Goal: Task Accomplishment & Management: Manage account settings

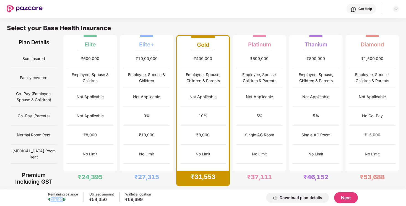
drag, startPoint x: 49, startPoint y: 199, endPoint x: 64, endPoint y: 199, distance: 14.4
click at [64, 199] on div "₹15,349" at bounding box center [63, 200] width 30 height 6
drag, startPoint x: 126, startPoint y: 198, endPoint x: 140, endPoint y: 198, distance: 13.5
click at [140, 198] on div "₹69,699" at bounding box center [138, 200] width 26 height 6
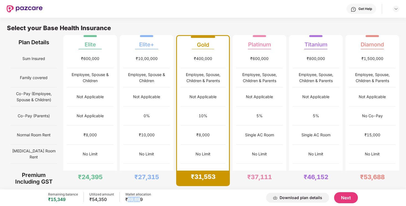
click at [128, 199] on div "₹69,699" at bounding box center [138, 200] width 26 height 6
click at [138, 131] on div "₹10,000" at bounding box center [147, 135] width 46 height 19
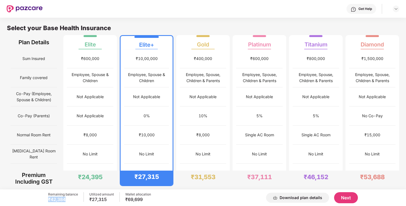
drag, startPoint x: 49, startPoint y: 200, endPoint x: 67, endPoint y: 199, distance: 18.0
click at [67, 199] on div "₹42,384" at bounding box center [63, 200] width 30 height 6
click at [71, 199] on div "₹42,384" at bounding box center [63, 200] width 30 height 6
click at [297, 121] on div "5%" at bounding box center [316, 115] width 46 height 19
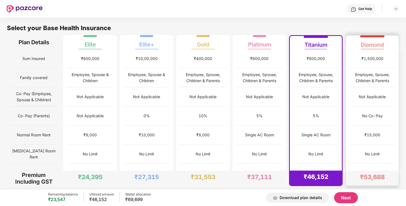
click at [360, 169] on div "₹150,000" at bounding box center [372, 173] width 46 height 19
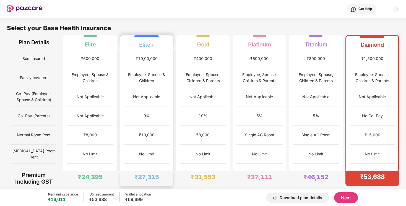
click at [137, 131] on div "₹10,000" at bounding box center [147, 135] width 46 height 19
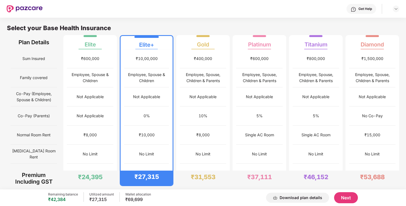
click at [343, 194] on button "Next" at bounding box center [346, 197] width 24 height 11
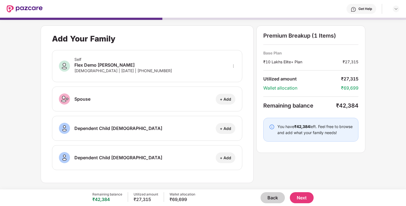
click at [300, 196] on button "Next" at bounding box center [302, 197] width 24 height 11
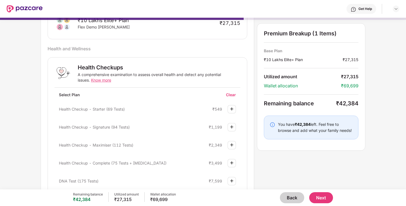
scroll to position [59, 0]
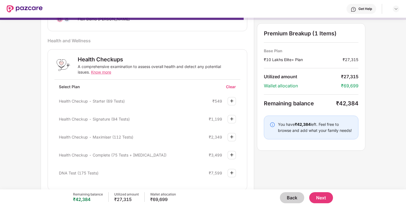
click at [234, 100] on img at bounding box center [231, 101] width 7 height 7
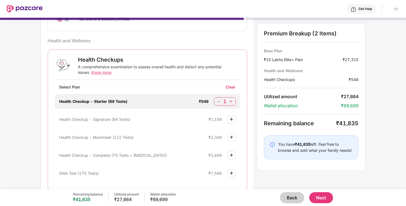
click at [232, 100] on img at bounding box center [231, 102] width 6 height 6
drag, startPoint x: 272, startPoint y: 123, endPoint x: 345, endPoint y: 124, distance: 73.3
click at [345, 124] on div "Remaining balance ₹40,737" at bounding box center [311, 123] width 95 height 7
click at [324, 127] on div "Premium Breakup (2 Items) Base Plan ₹10 Lakhs Elite+ Plan ₹27,315 Health and We…" at bounding box center [311, 96] width 108 height 147
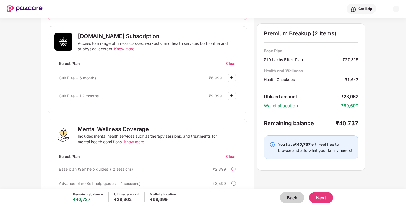
scroll to position [225, 0]
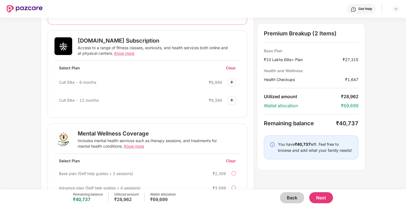
click at [319, 198] on button "Next" at bounding box center [321, 197] width 24 height 11
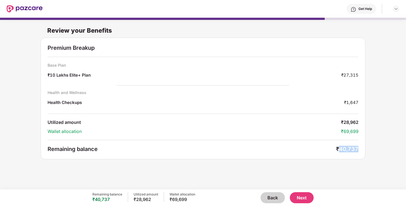
drag, startPoint x: 339, startPoint y: 148, endPoint x: 372, endPoint y: 148, distance: 32.6
click at [372, 148] on div "Review your Benefits Premium Breakup Base Plan ₹10 Lakhs Elite+ Plan ₹27,315 He…" at bounding box center [203, 101] width 406 height 166
click at [329, 153] on div "Premium Breakup Base Plan ₹10 Lakhs Elite+ Plan ₹27,315 Health and Wellness Hea…" at bounding box center [203, 99] width 325 height 122
